Goal: Task Accomplishment & Management: Use online tool/utility

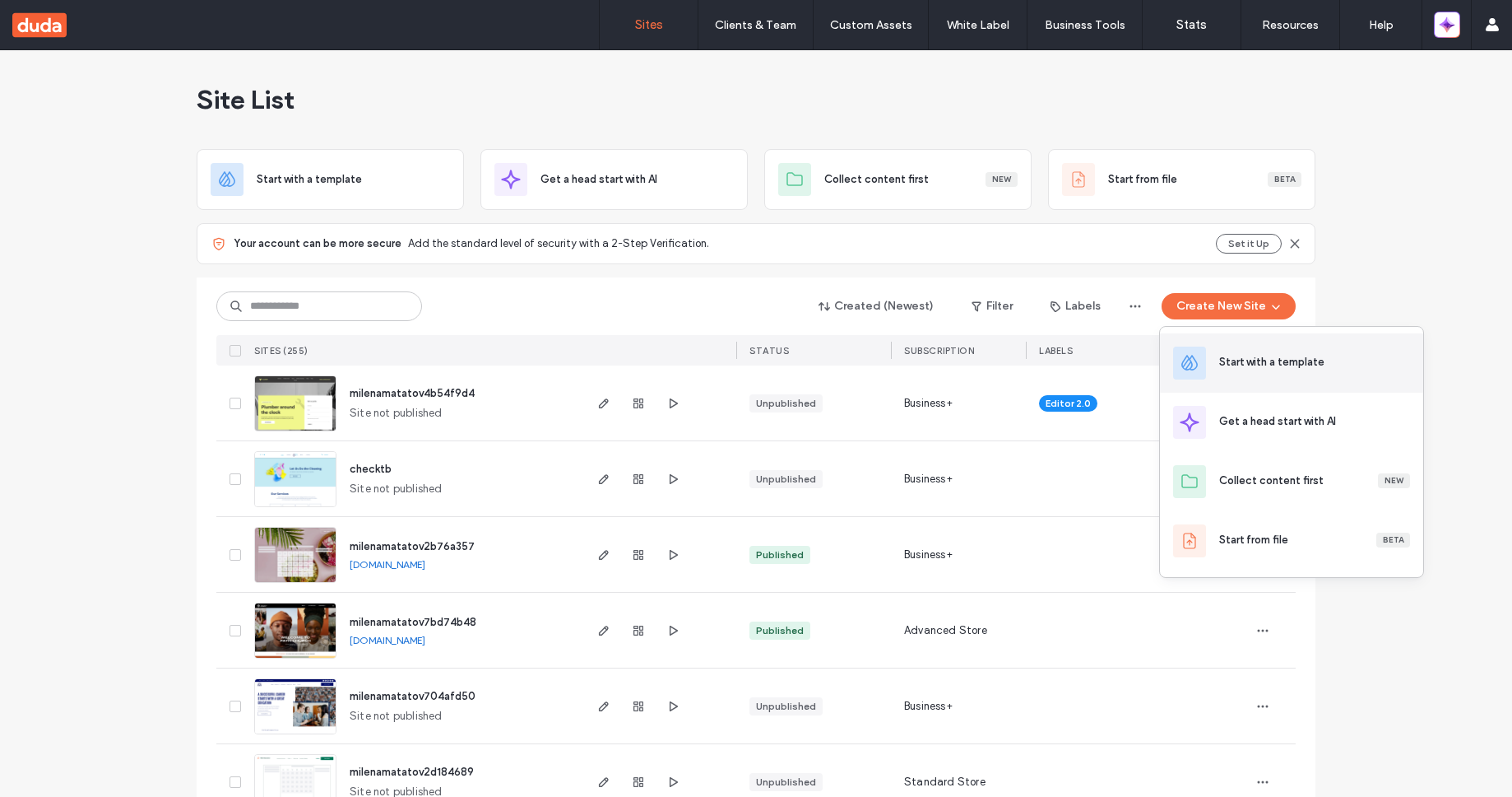
click at [1262, 361] on div "Start with a template" at bounding box center [1271, 362] width 105 height 17
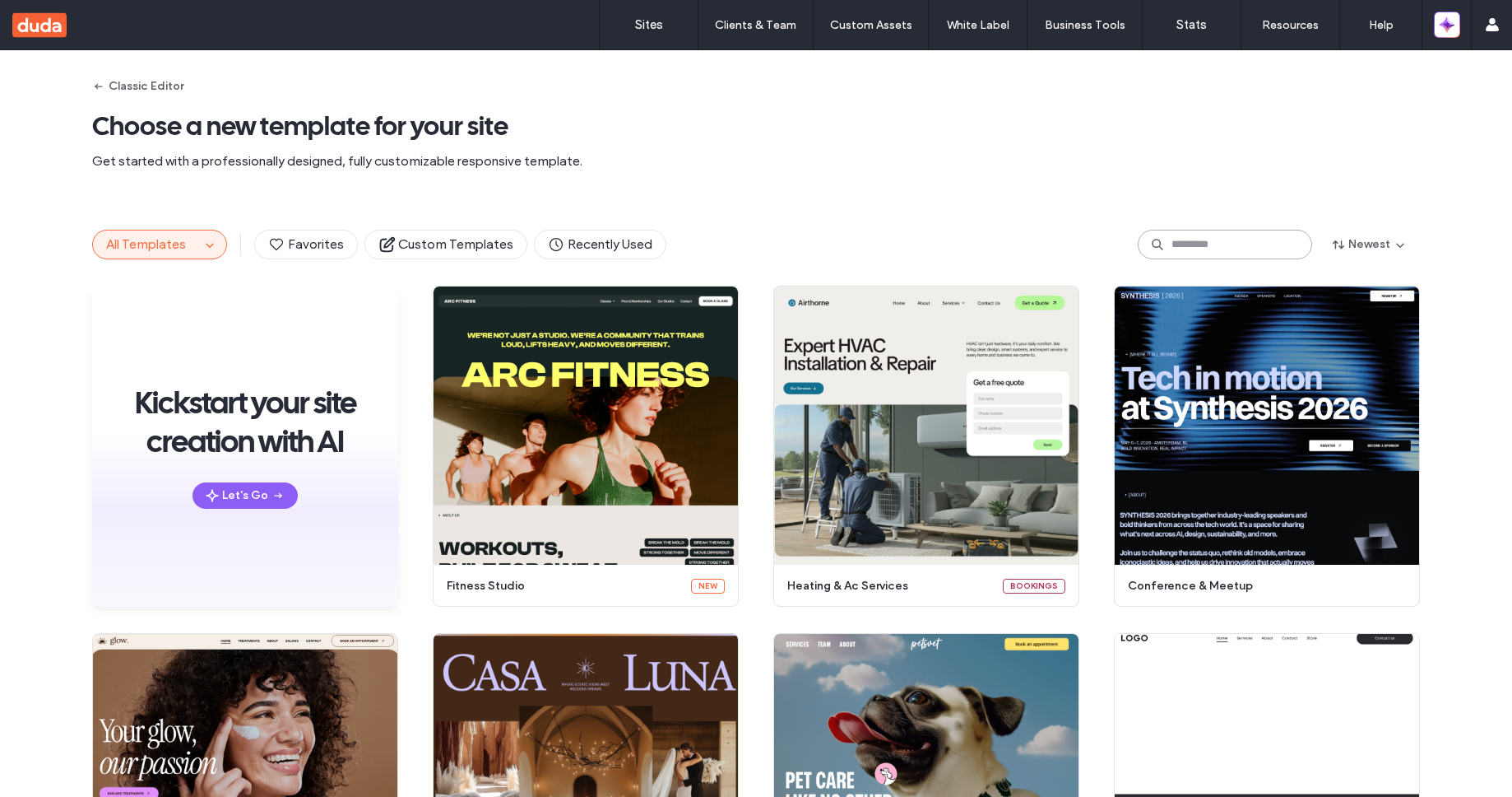
click at [1233, 251] on input at bounding box center [1225, 244] width 174 height 29
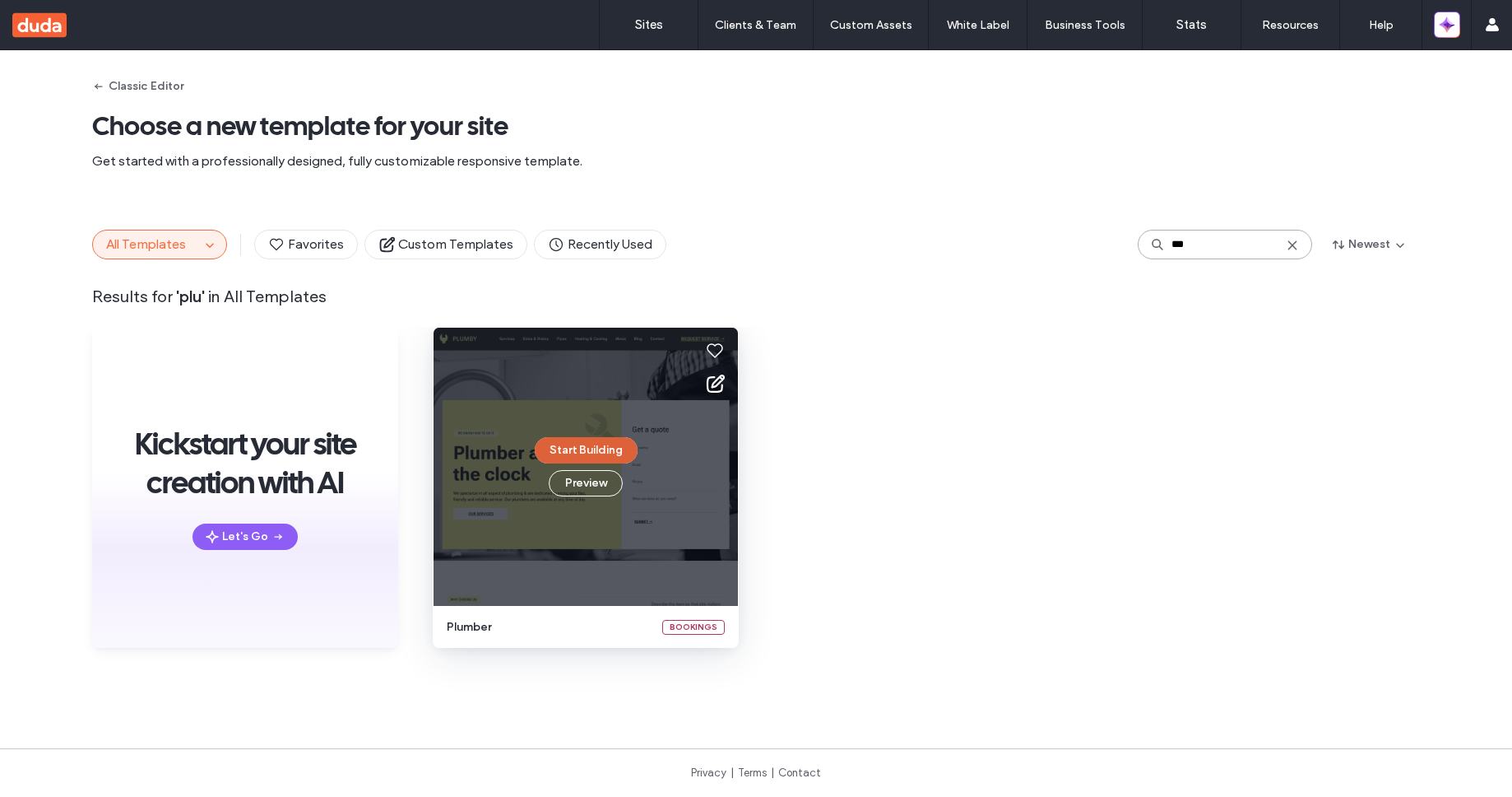
type input "***"
click at [612, 452] on button "Start Building" at bounding box center [586, 450] width 103 height 26
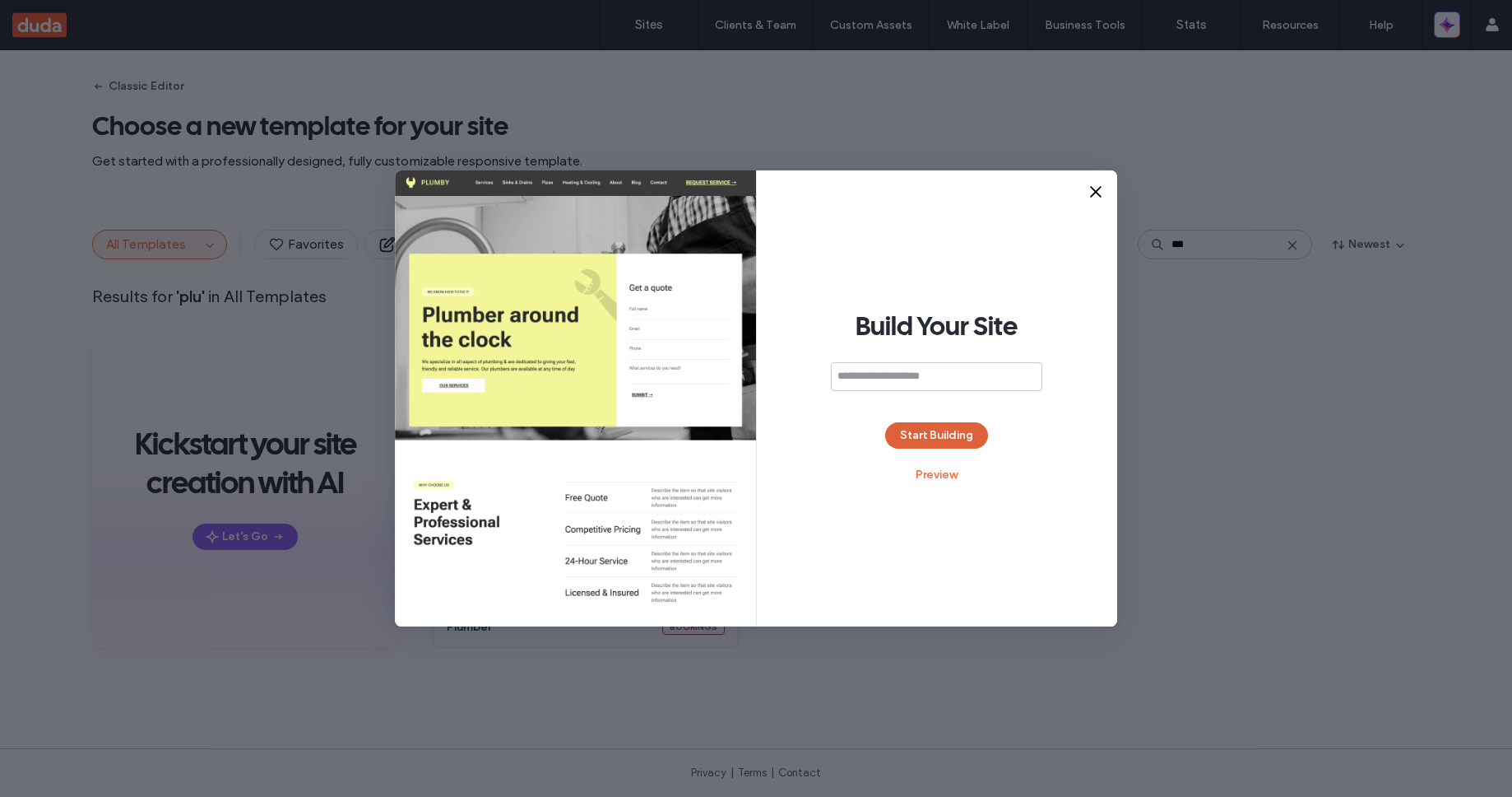
click at [927, 443] on button "Start Building" at bounding box center [936, 435] width 103 height 26
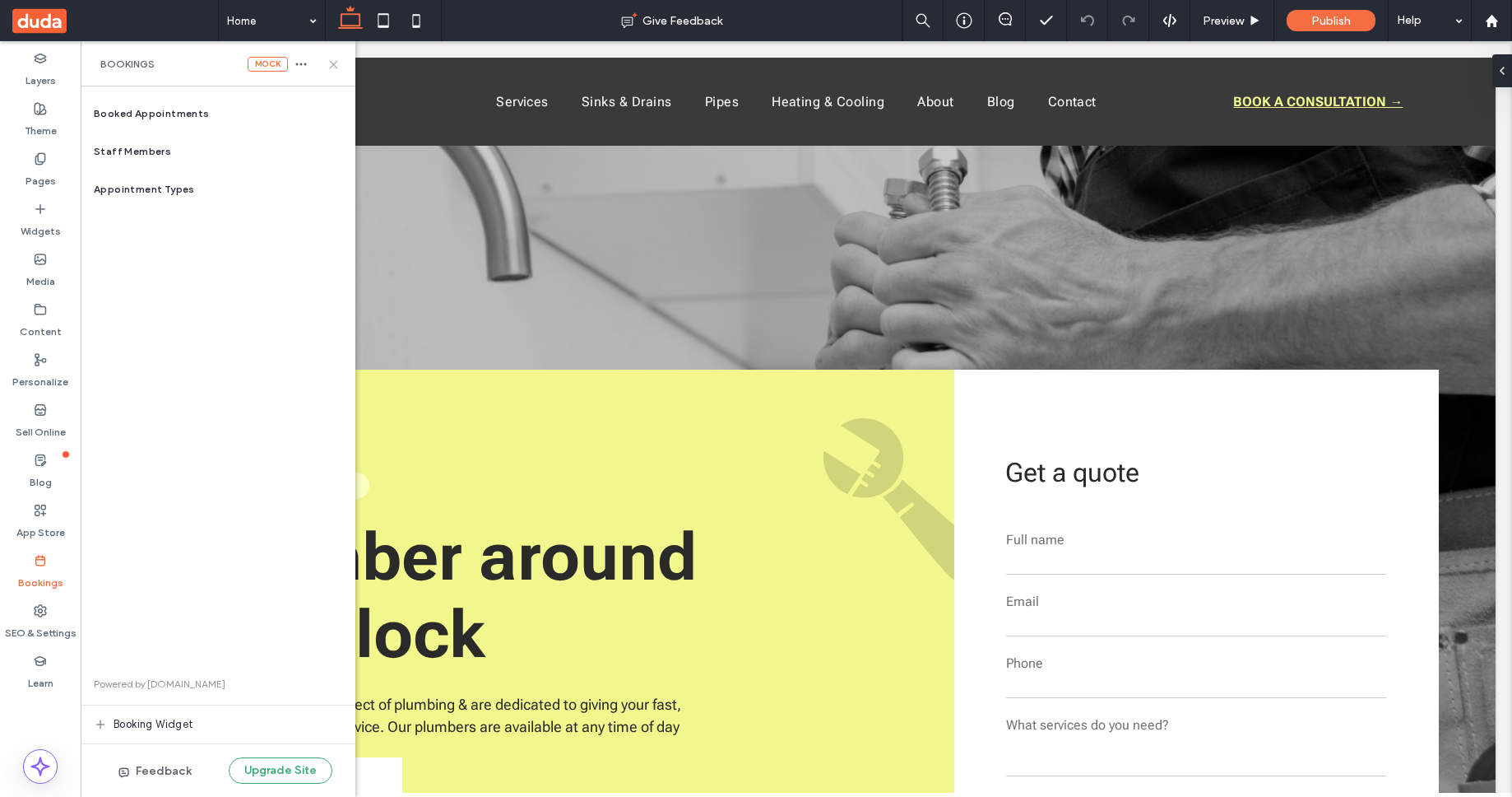
click at [333, 64] on use at bounding box center [334, 65] width 8 height 8
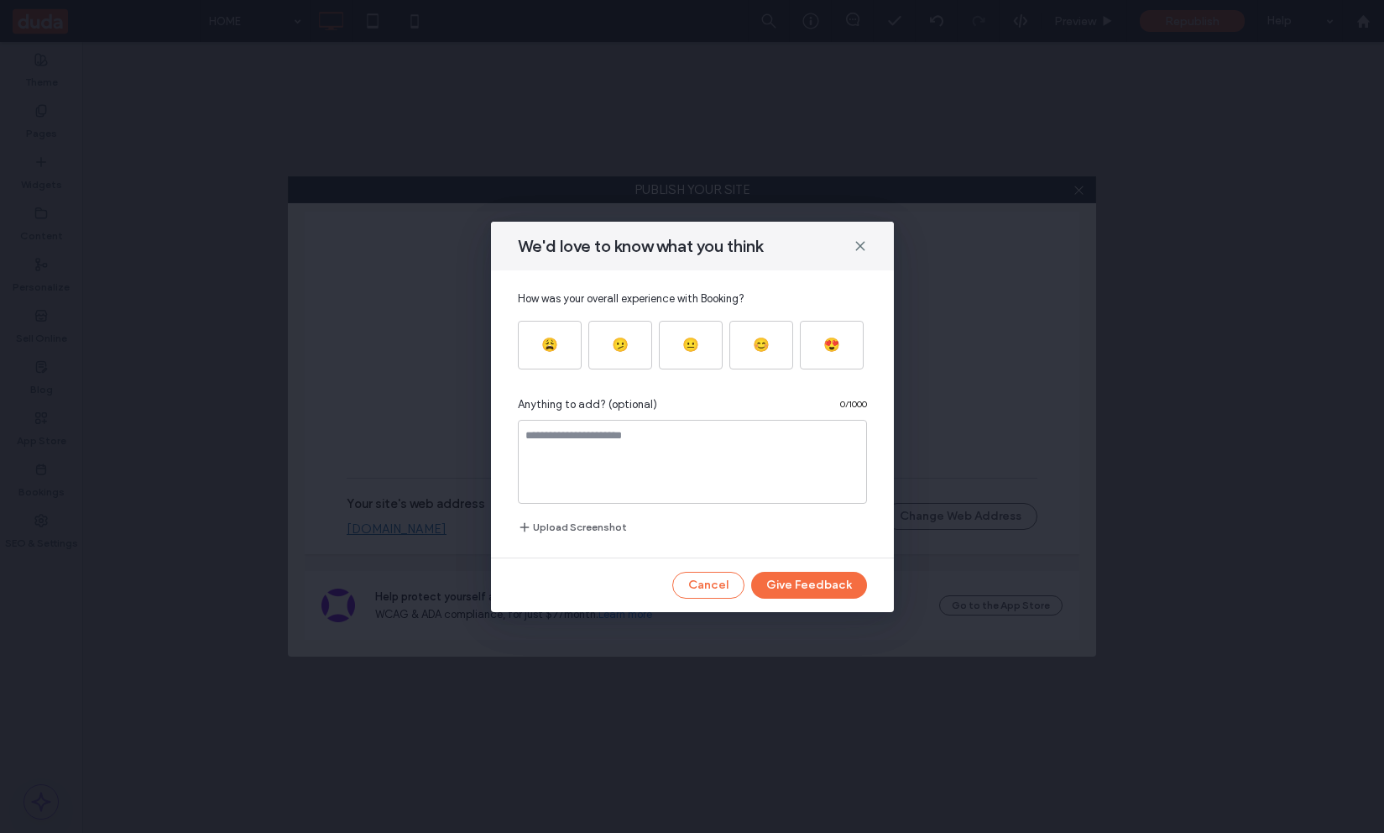
click at [860, 237] on span at bounding box center [860, 246] width 13 height 22
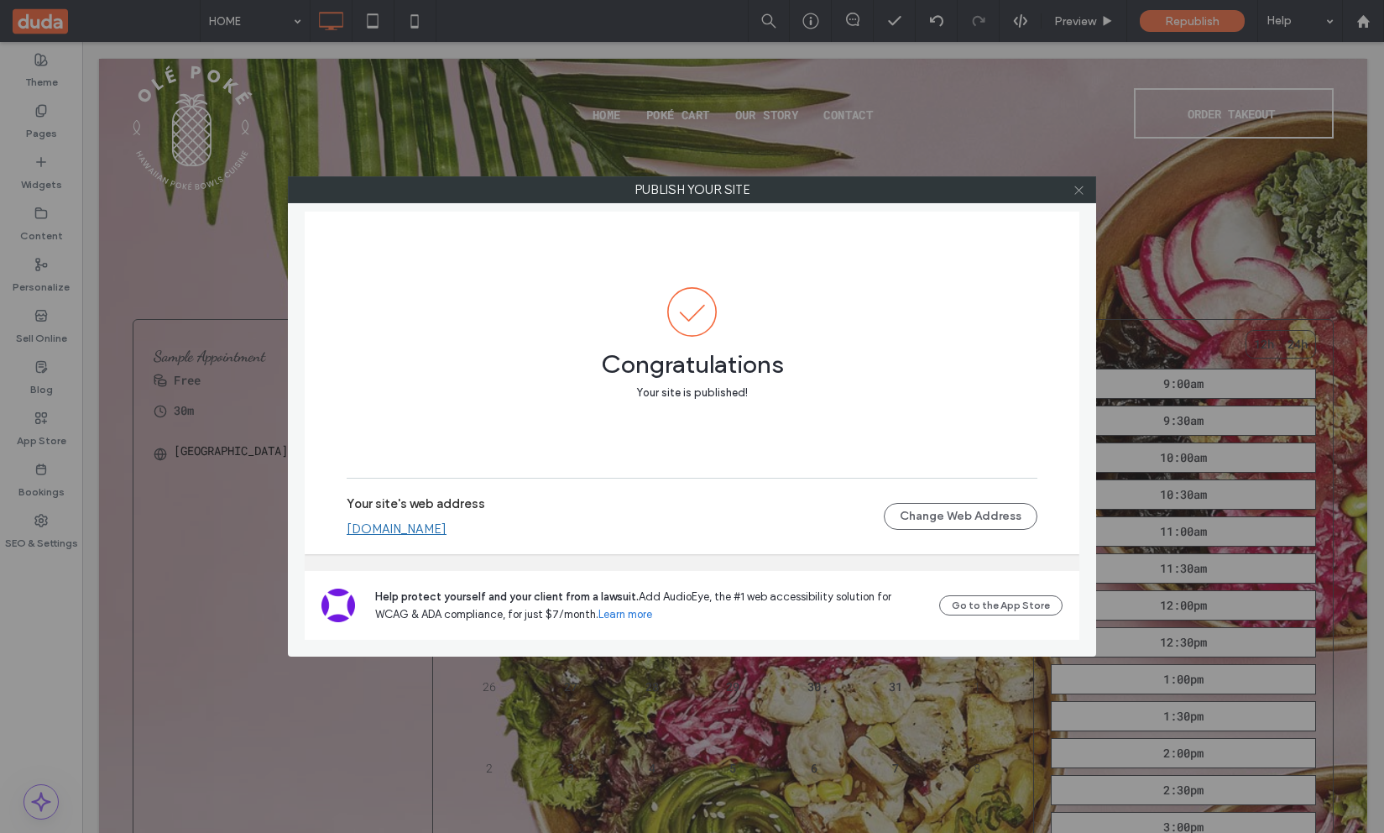
click at [1083, 191] on icon at bounding box center [1079, 190] width 13 height 13
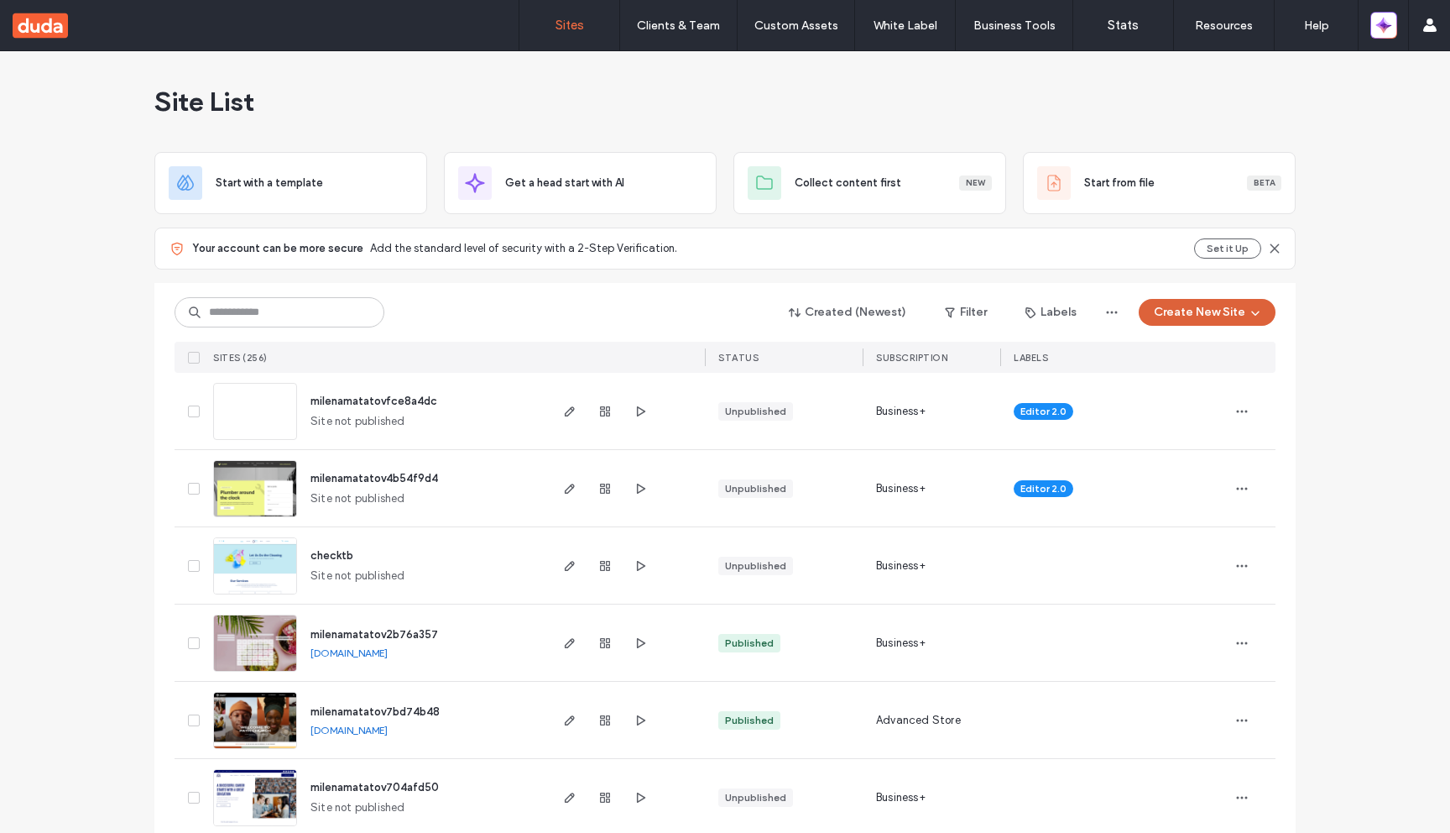
click at [1175, 314] on button "Create New Site" at bounding box center [1207, 312] width 137 height 27
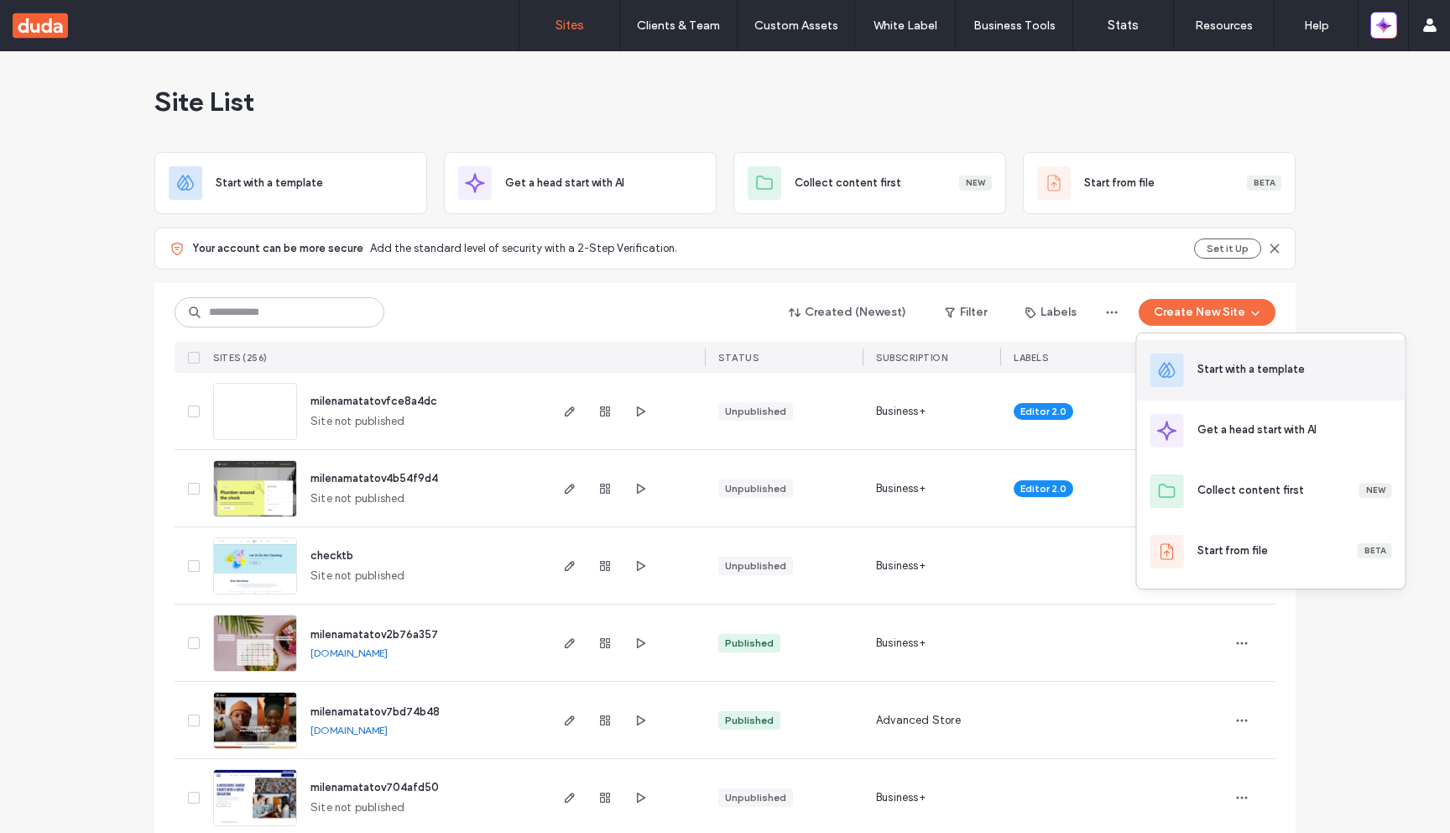
click at [1234, 358] on div "Start with a template" at bounding box center [1271, 370] width 269 height 60
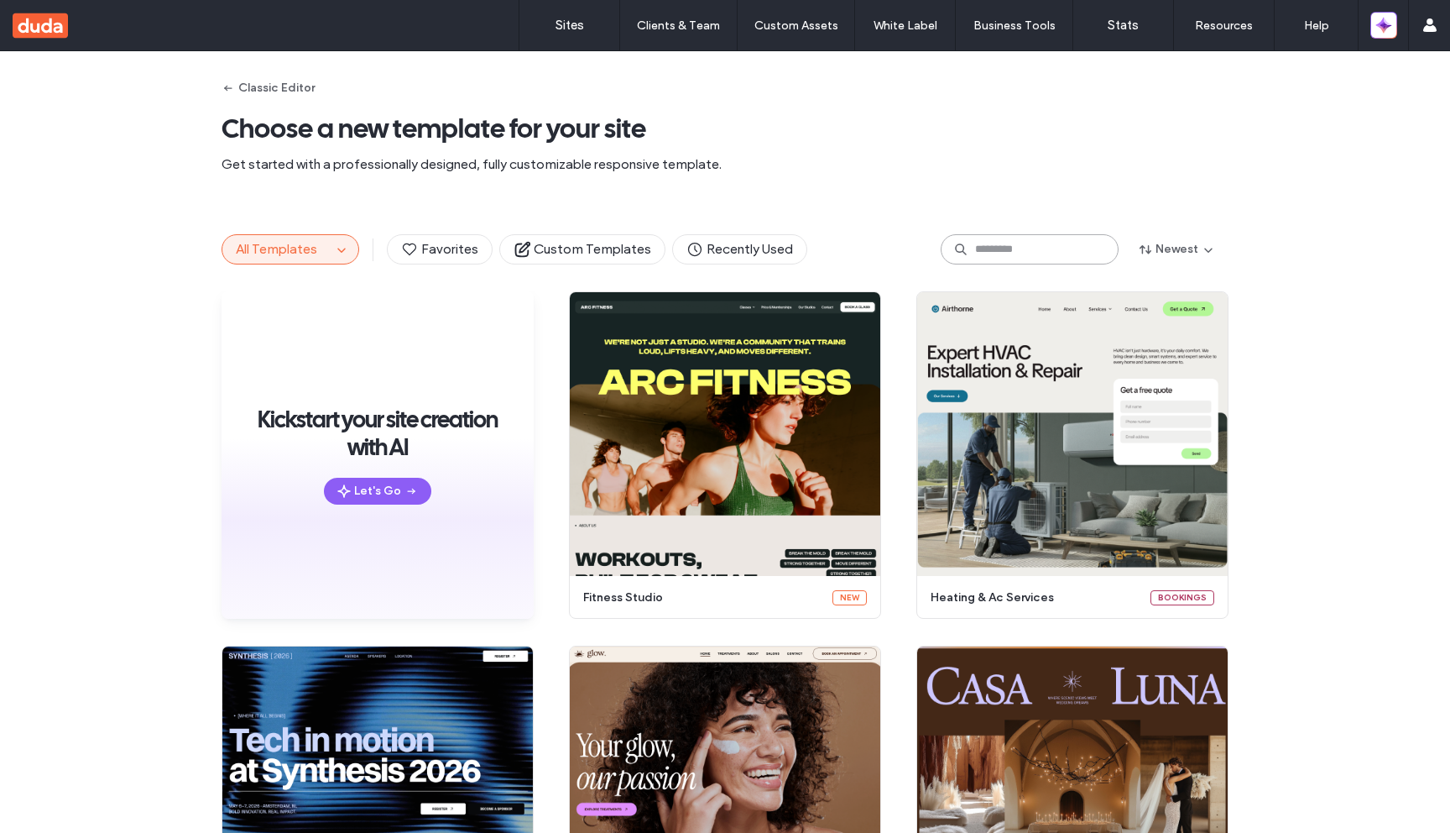
click at [1006, 241] on input at bounding box center [1030, 249] width 178 height 30
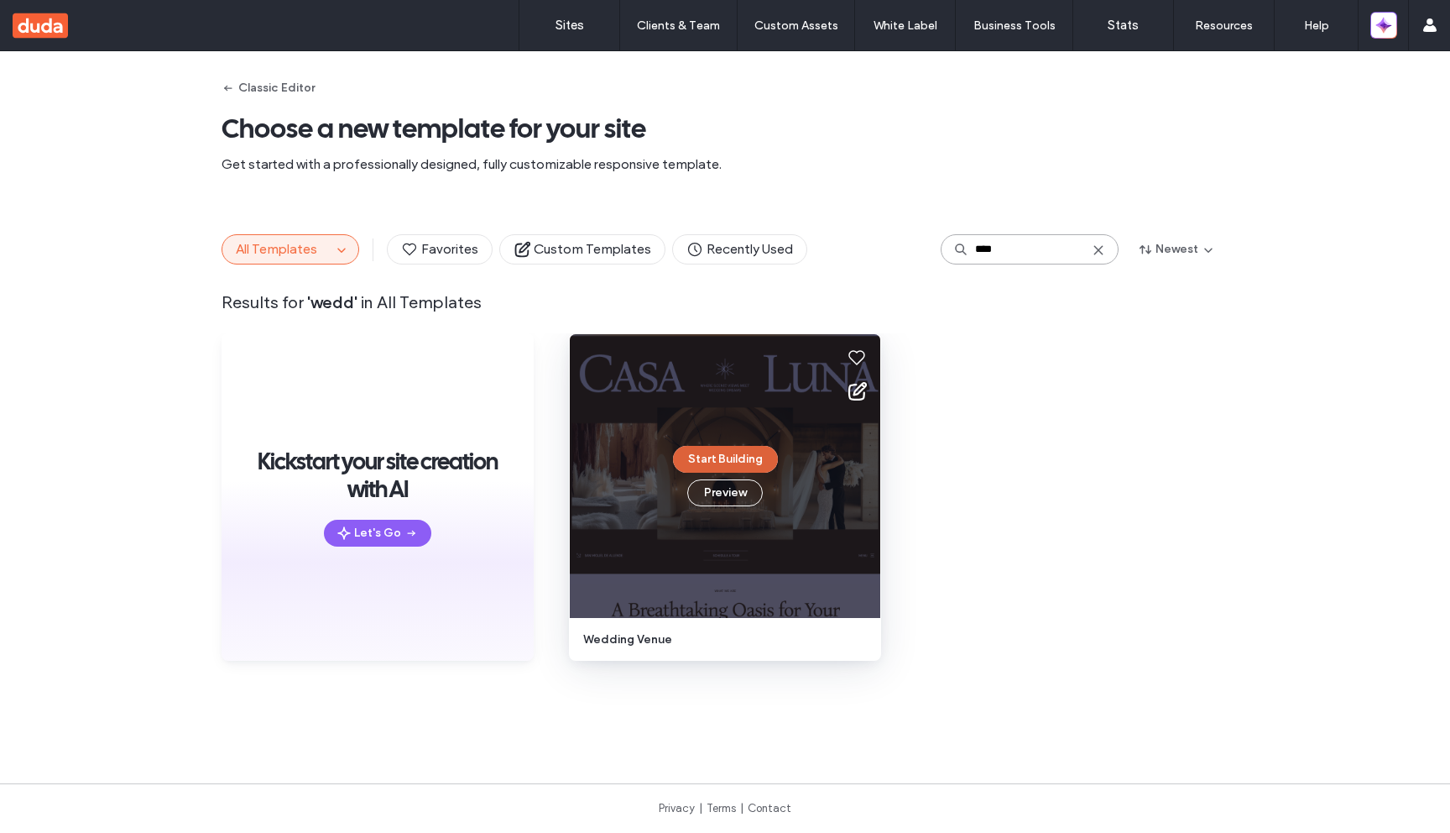
type input "****"
click at [736, 462] on button "Start Building" at bounding box center [725, 459] width 105 height 27
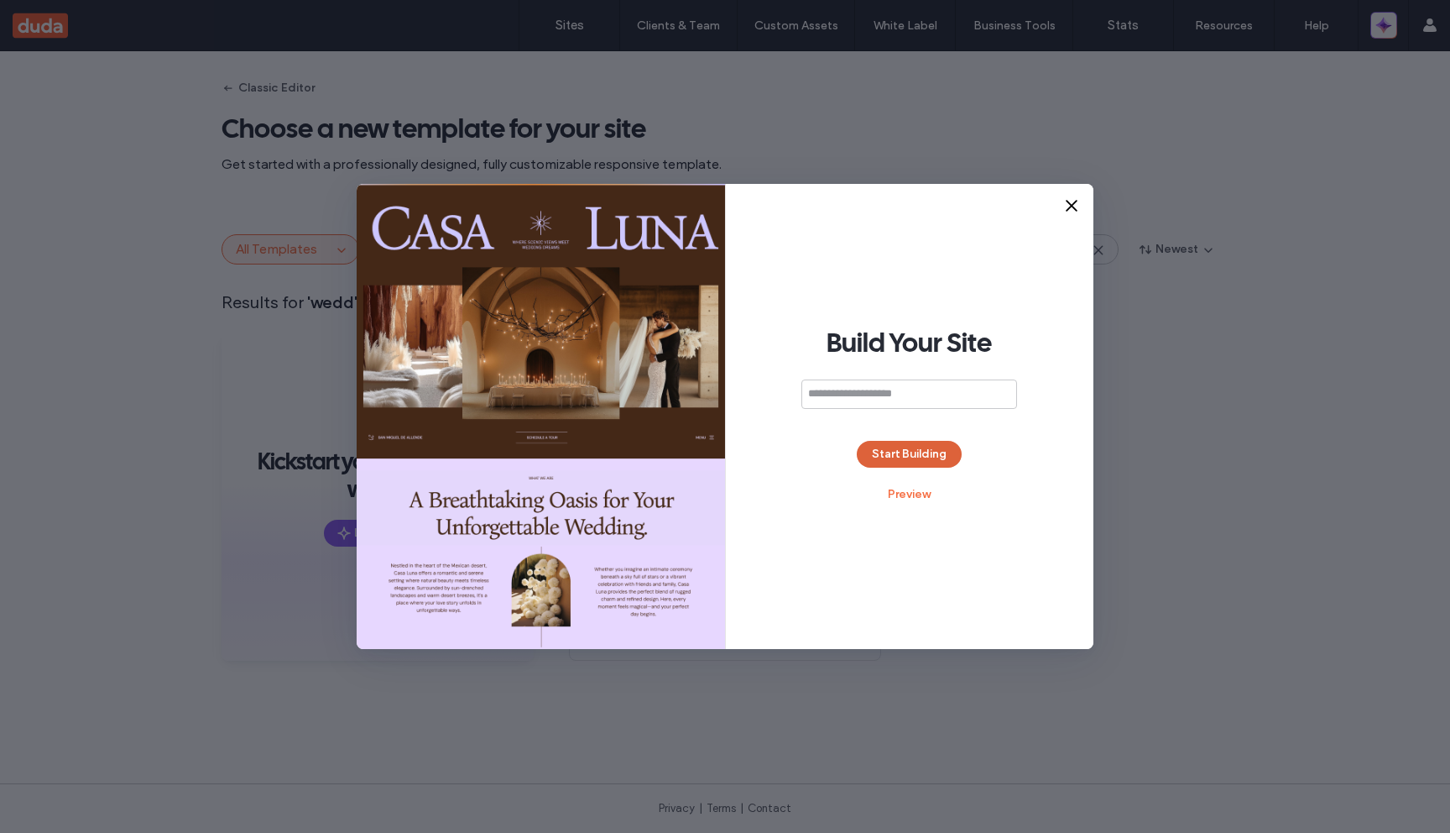
click at [909, 456] on button "Start Building" at bounding box center [909, 454] width 105 height 27
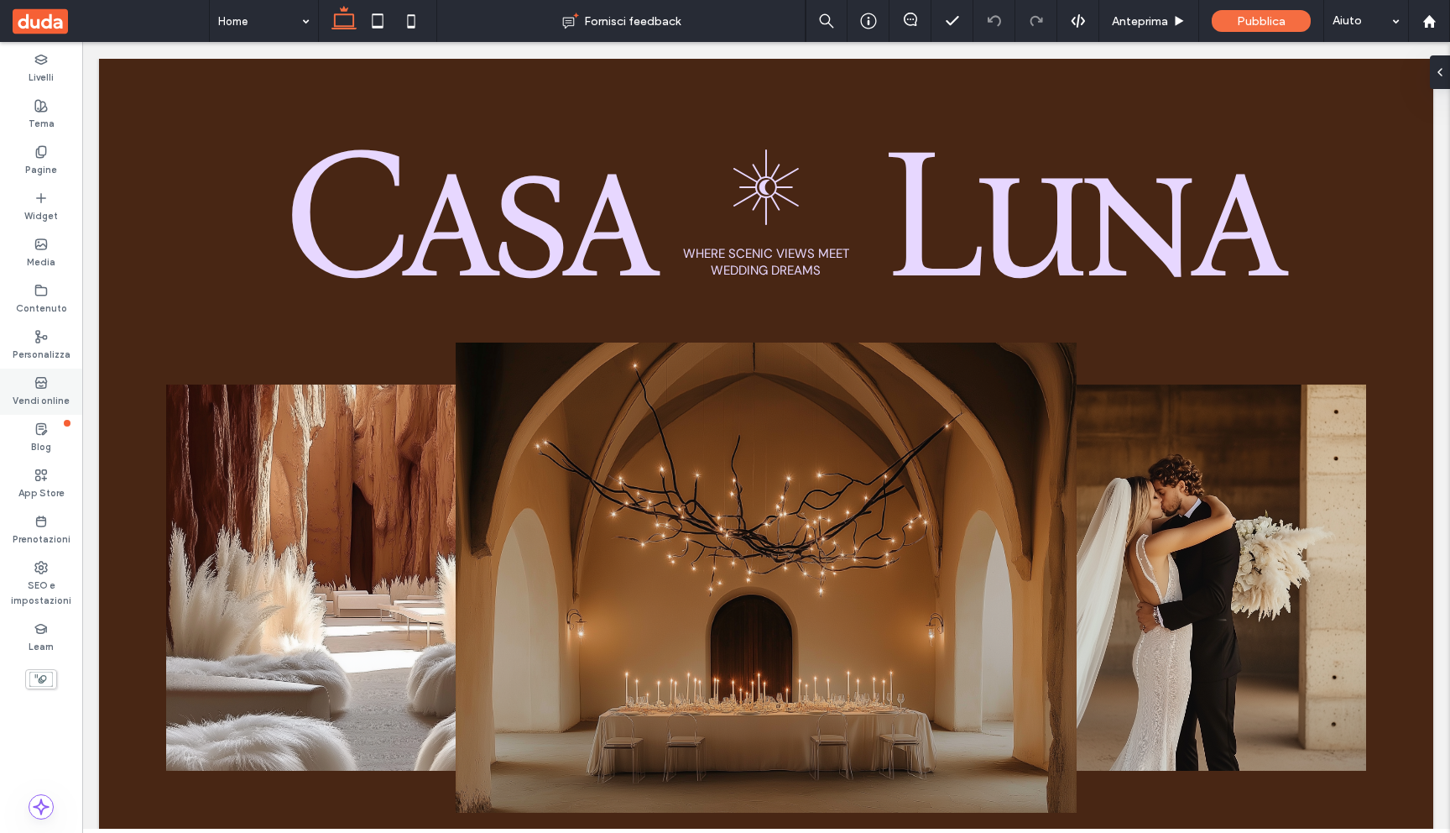
click at [54, 384] on div "Vendi online" at bounding box center [41, 391] width 82 height 46
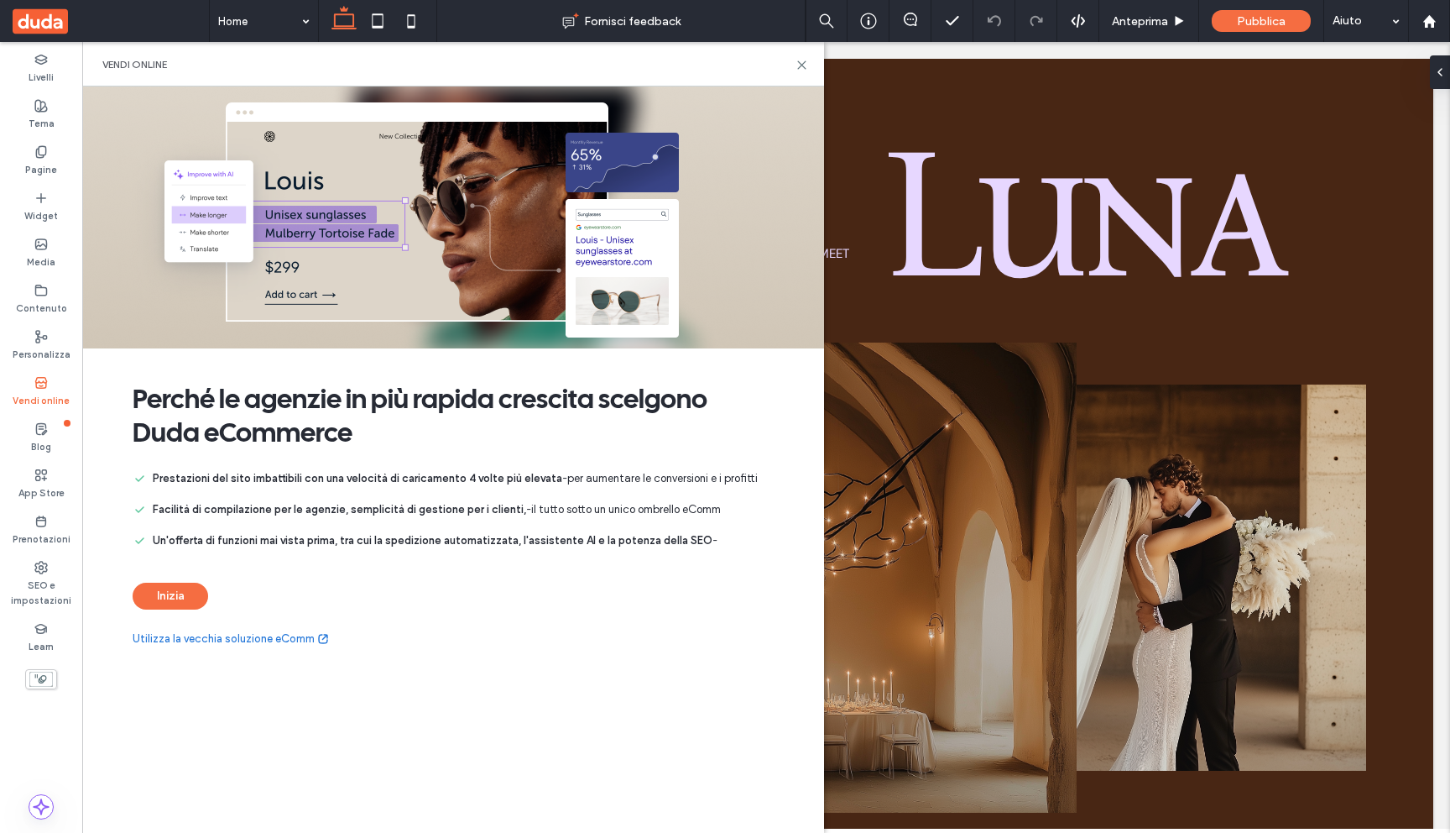
click at [54, 384] on div "Vendi online" at bounding box center [41, 391] width 82 height 46
click at [64, 528] on label "Prenotazioni" at bounding box center [42, 537] width 58 height 18
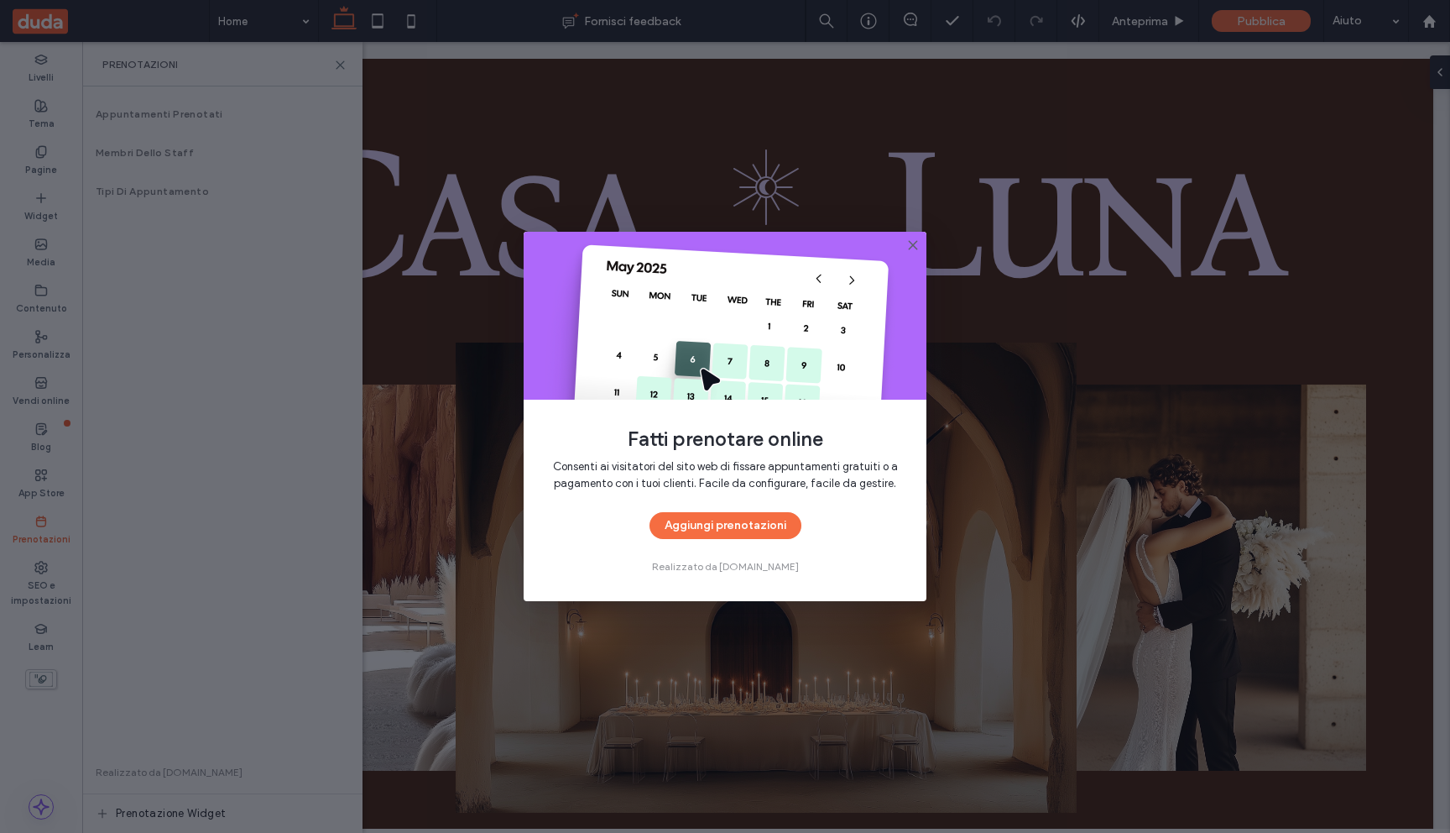
click at [907, 243] on icon at bounding box center [913, 244] width 13 height 13
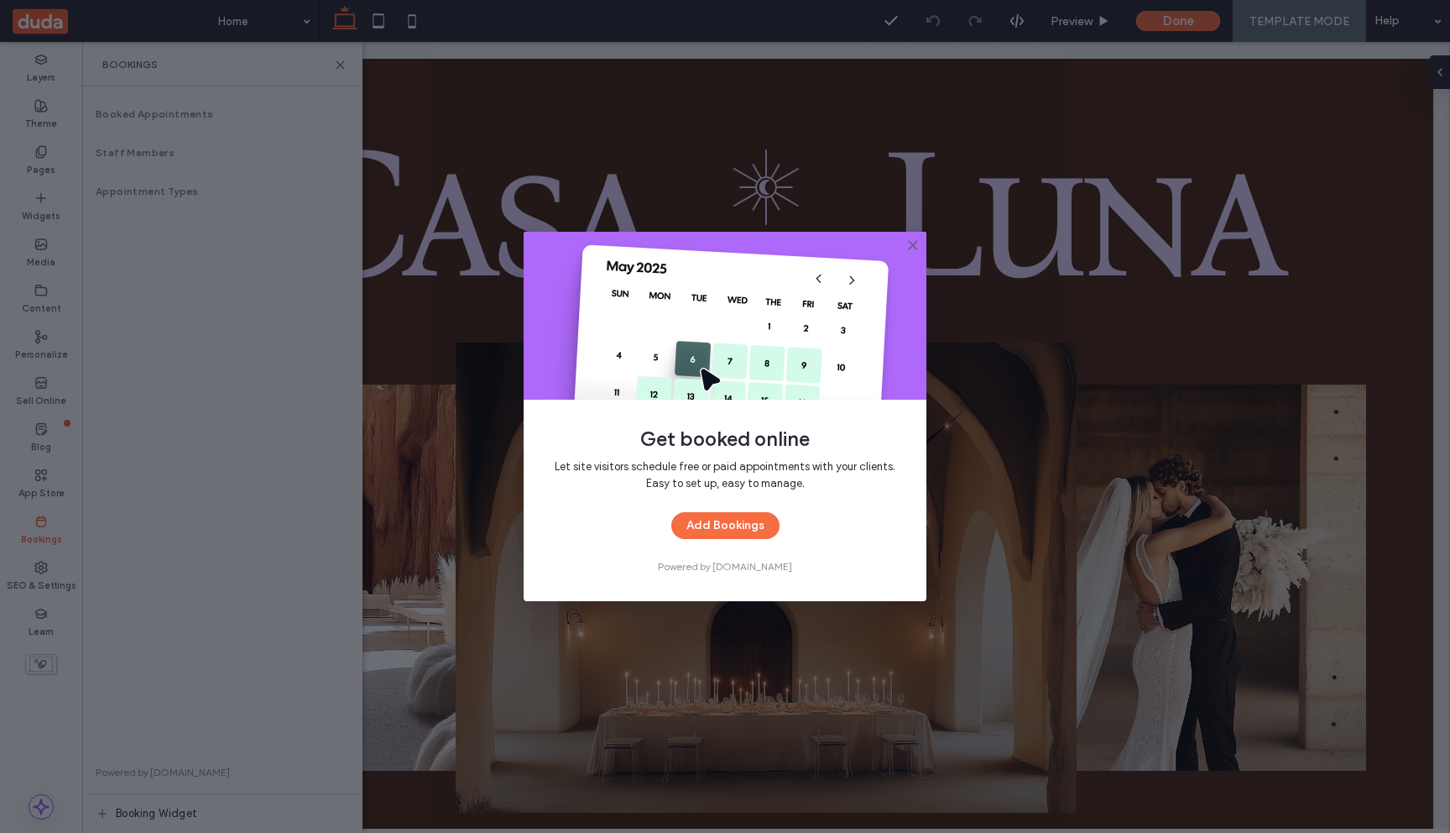
click at [918, 247] on icon at bounding box center [913, 244] width 13 height 13
